Goal: Task Accomplishment & Management: Complete application form

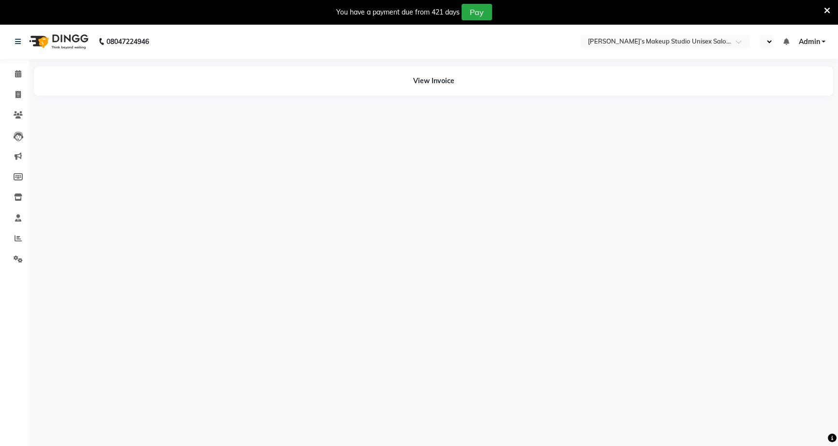
select select "en"
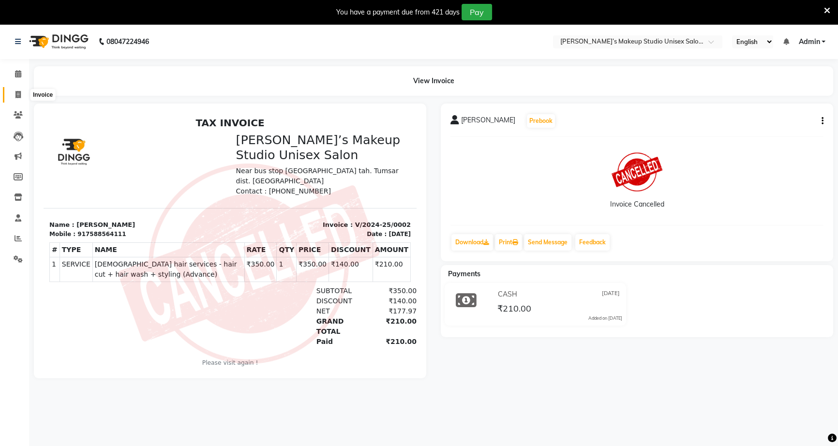
click at [21, 92] on span at bounding box center [18, 95] width 17 height 11
select select "6543"
select select "service"
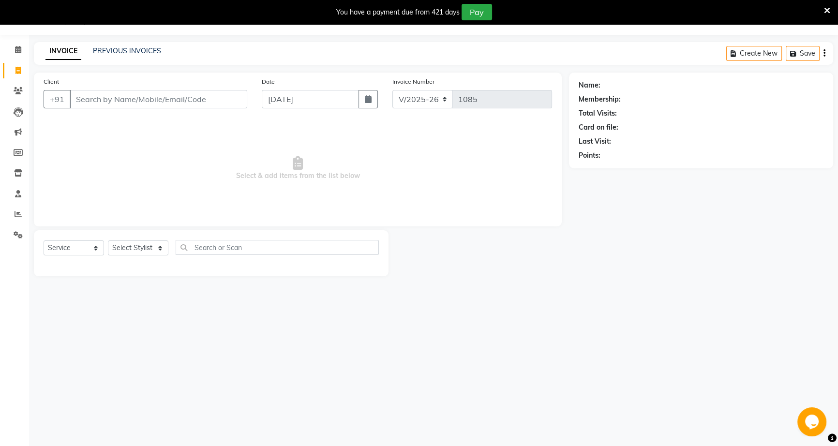
click at [78, 98] on input "Client" at bounding box center [159, 99] width 178 height 18
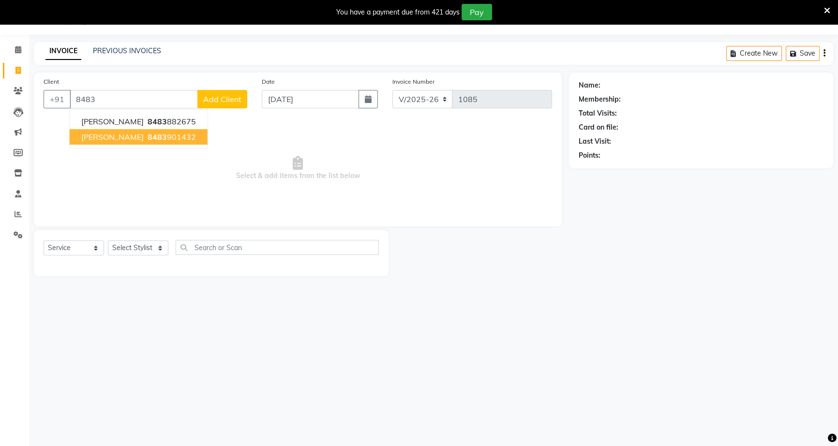
click at [131, 140] on span "[PERSON_NAME]" at bounding box center [112, 137] width 62 height 10
type input "8483901432"
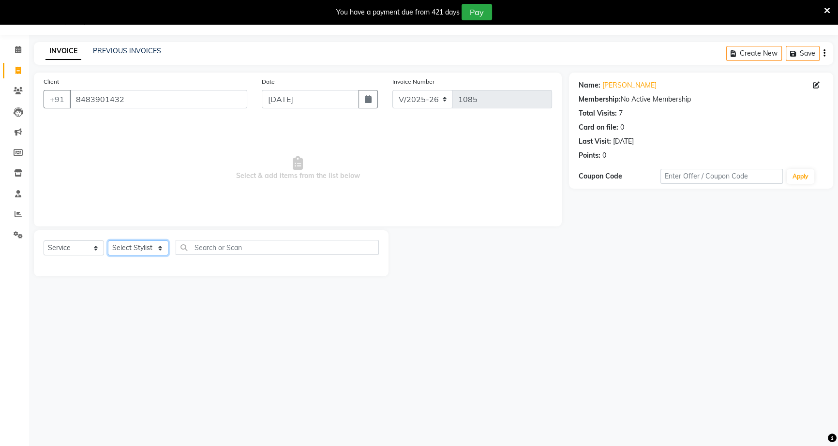
click at [160, 255] on select "Select Stylist [PERSON_NAME] [PERSON_NAME] [PERSON_NAME] [PERSON_NAME] rekha sn…" at bounding box center [138, 248] width 61 height 15
select select "60553"
click at [108, 241] on select "Select Stylist [PERSON_NAME] [PERSON_NAME] [PERSON_NAME] [PERSON_NAME] rekha sn…" at bounding box center [138, 248] width 61 height 15
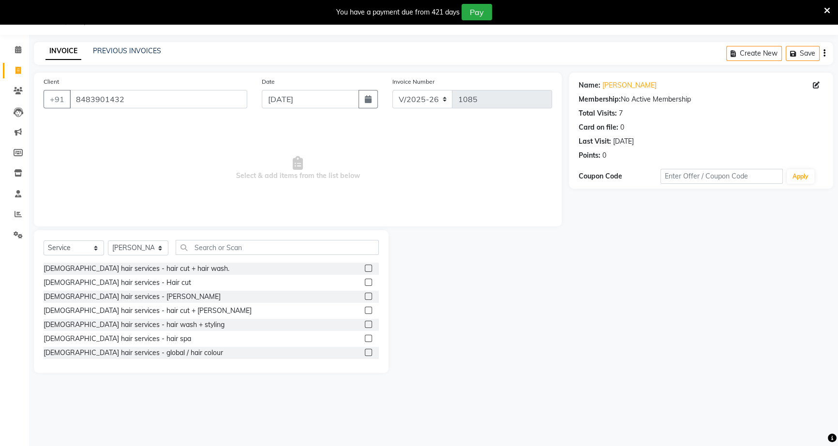
click at [365, 283] on label at bounding box center [368, 282] width 7 height 7
click at [365, 283] on input "checkbox" at bounding box center [368, 283] width 6 height 6
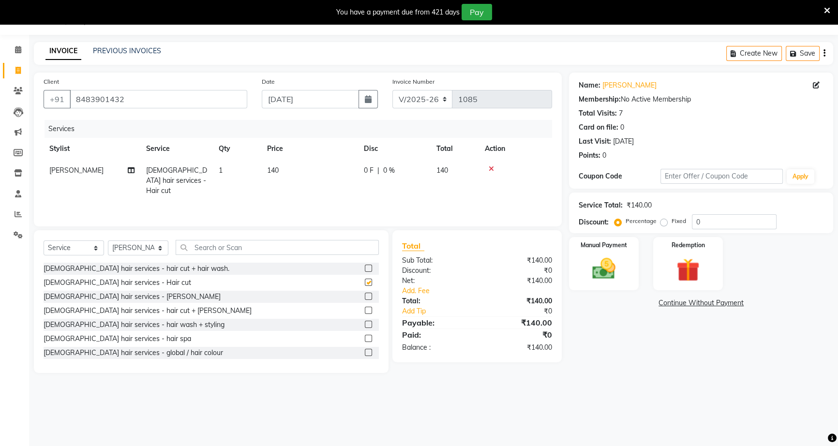
checkbox input "false"
click at [383, 167] on span "0 %" at bounding box center [389, 171] width 12 height 10
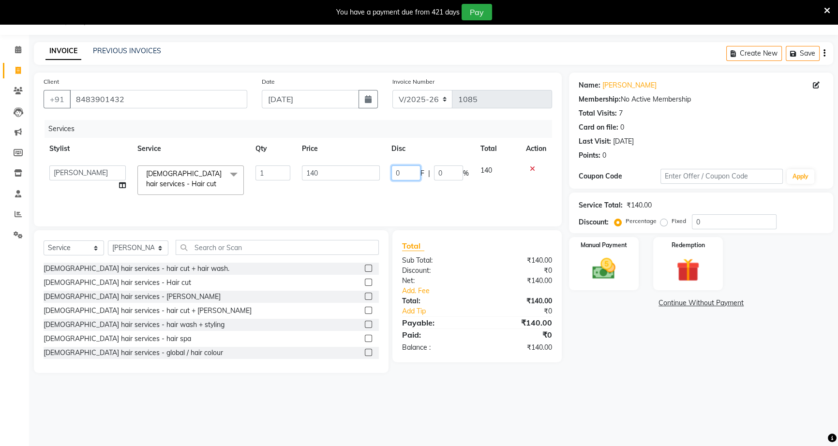
click at [392, 169] on input "0" at bounding box center [406, 173] width 29 height 15
type input "40"
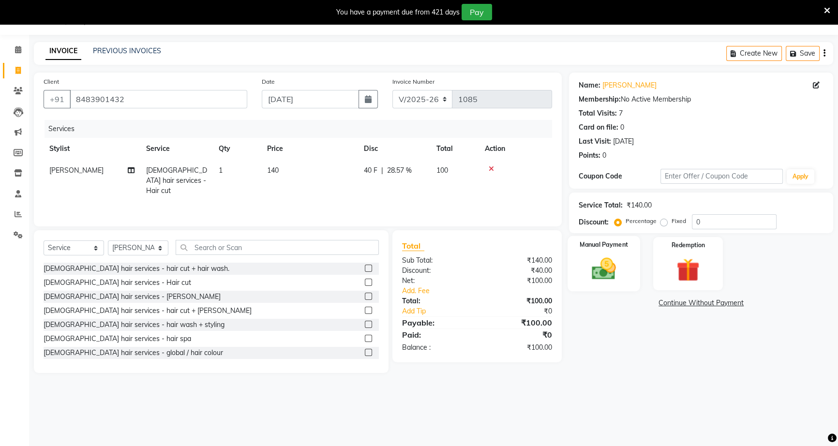
click at [615, 276] on img at bounding box center [604, 269] width 39 height 28
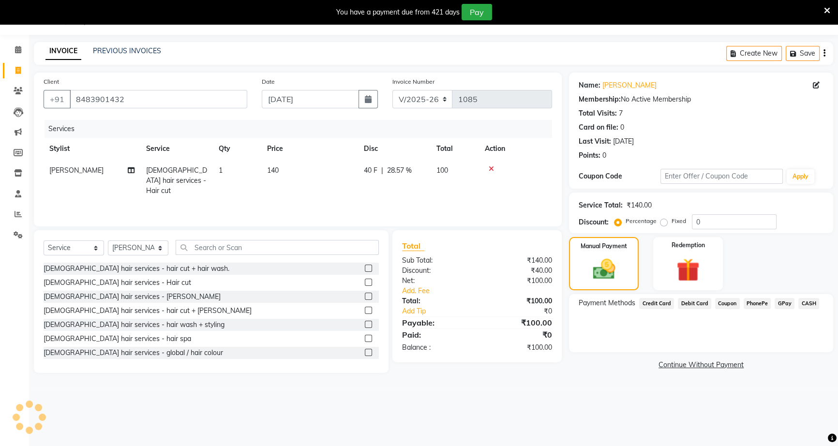
click at [757, 305] on span "PhonePe" at bounding box center [758, 303] width 28 height 11
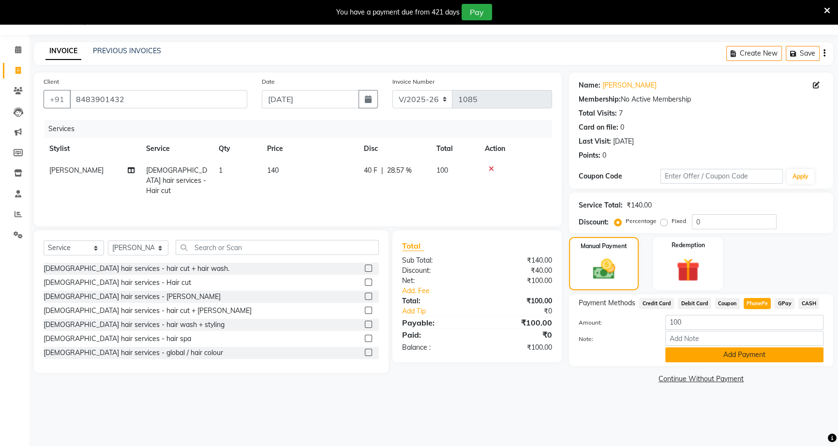
click at [757, 356] on button "Add Payment" at bounding box center [745, 355] width 158 height 15
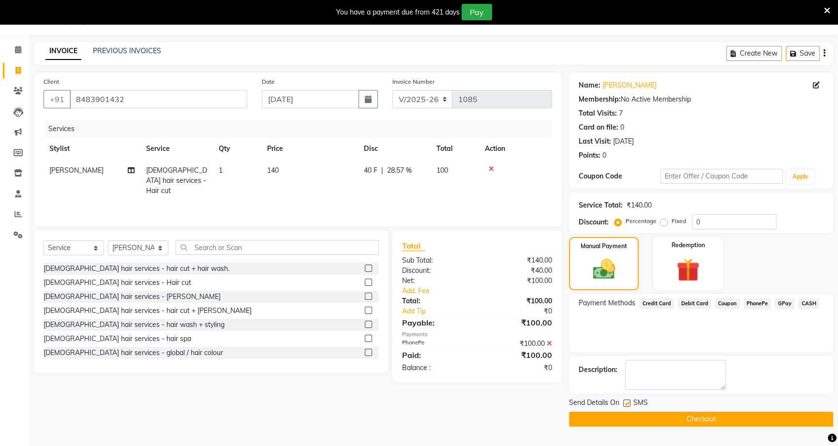
click at [735, 412] on button "Checkout" at bounding box center [701, 419] width 264 height 15
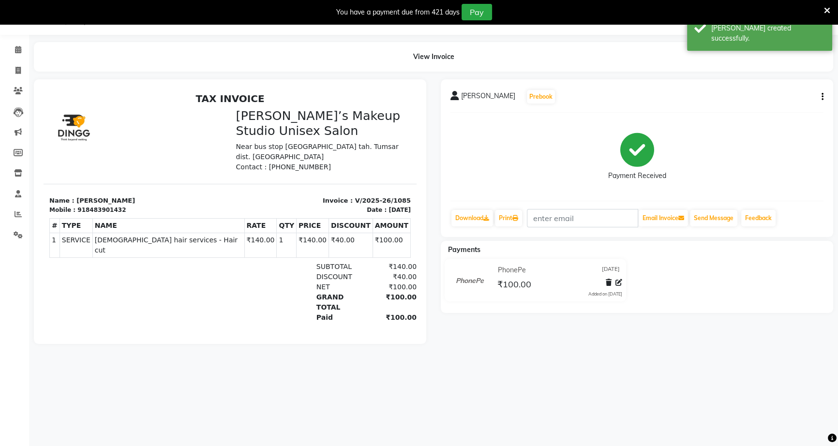
click at [828, 9] on icon at bounding box center [827, 10] width 6 height 9
